Goal: Task Accomplishment & Management: Complete application form

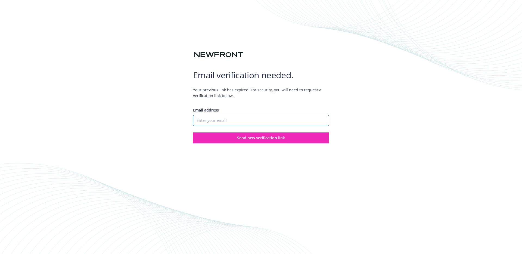
click at [252, 121] on input "Email address" at bounding box center [261, 120] width 136 height 11
paste input "[EMAIL_ADDRESS][DOMAIN_NAME]"
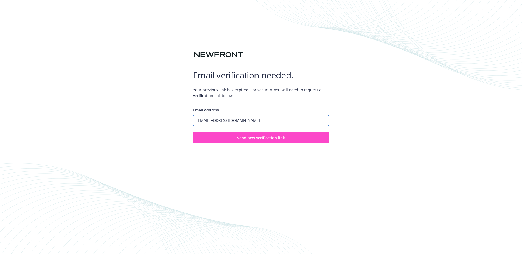
type input "[EMAIL_ADDRESS][DOMAIN_NAME]"
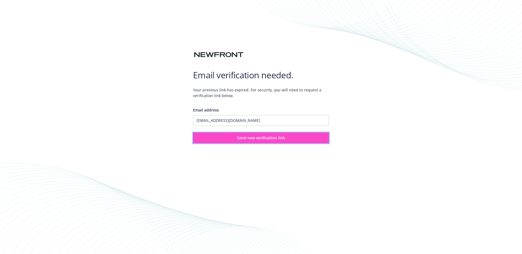
click at [251, 135] on span "Send new verification link" at bounding box center [261, 137] width 48 height 5
